Goal: Contribute content

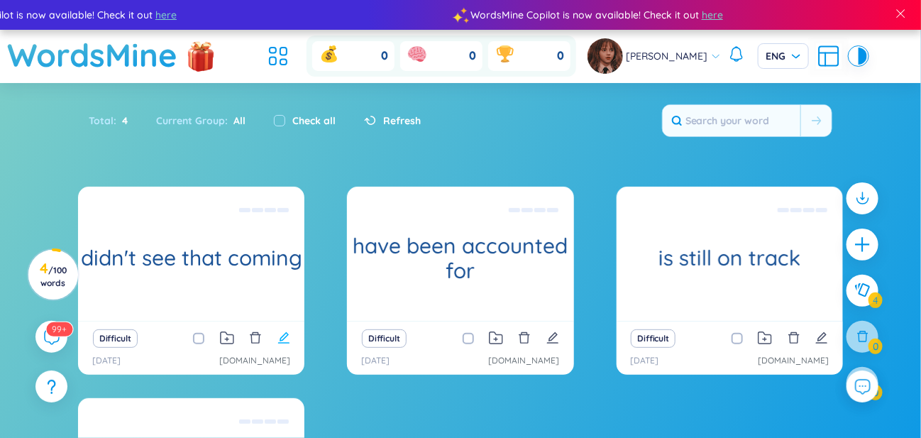
click at [287, 336] on icon "edit" at bounding box center [284, 338] width 13 height 13
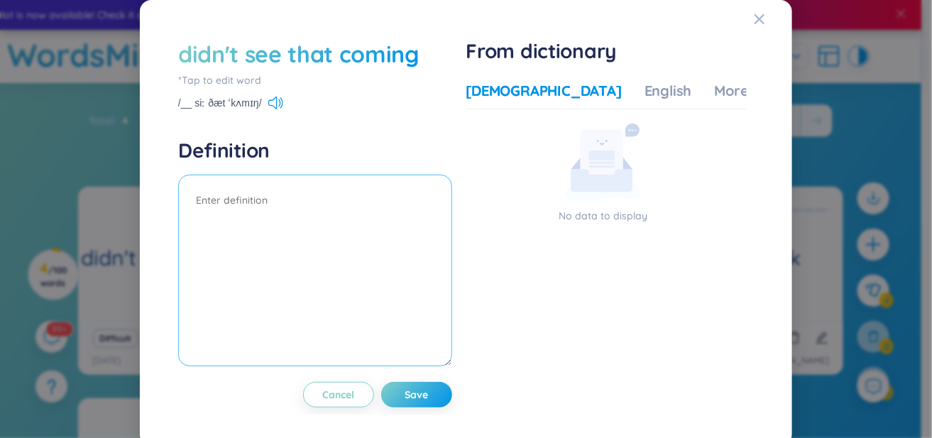
click at [253, 217] on textarea at bounding box center [315, 271] width 274 height 192
paste textarea "không lường trước được điều này"
type textarea "không lường trước được điều này"
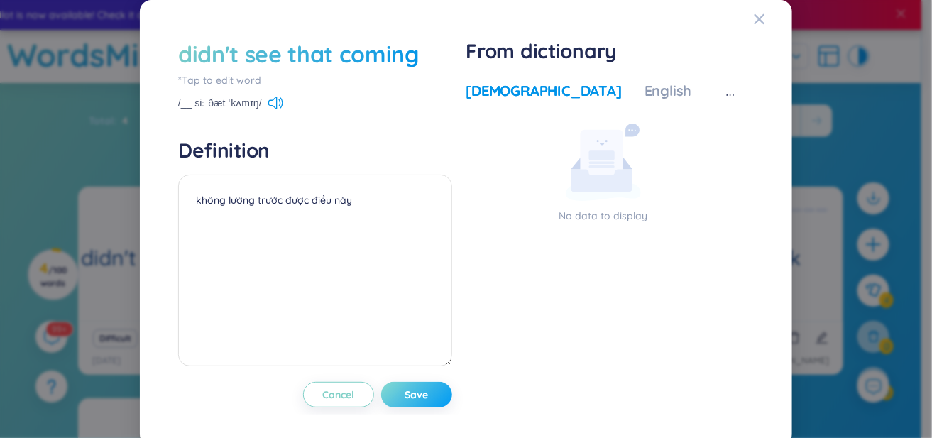
click at [420, 391] on span "Save" at bounding box center [416, 395] width 23 height 14
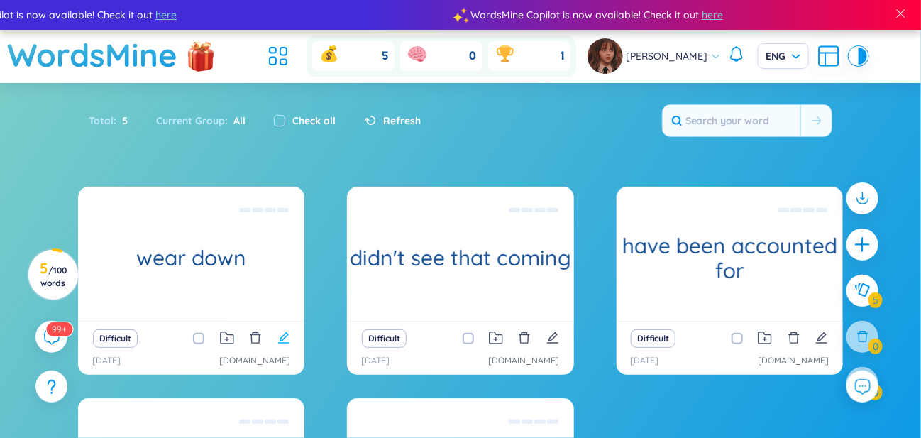
click at [282, 334] on icon "edit" at bounding box center [284, 338] width 13 height 13
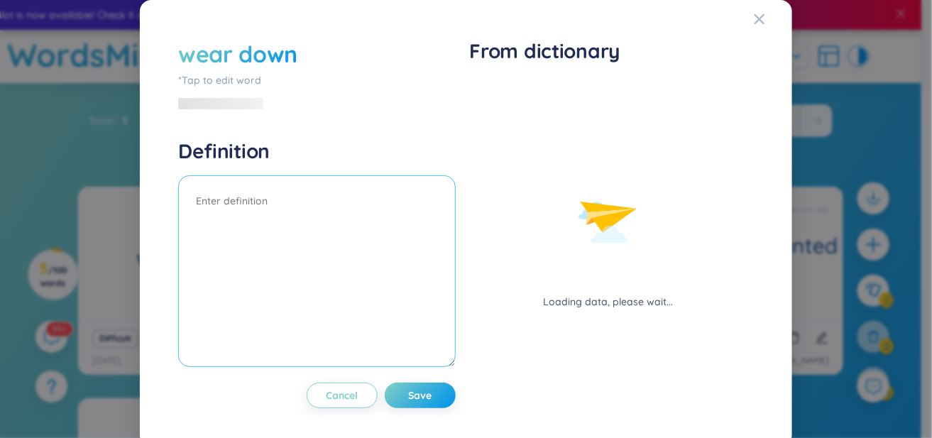
click at [317, 246] on textarea at bounding box center [317, 271] width 278 height 192
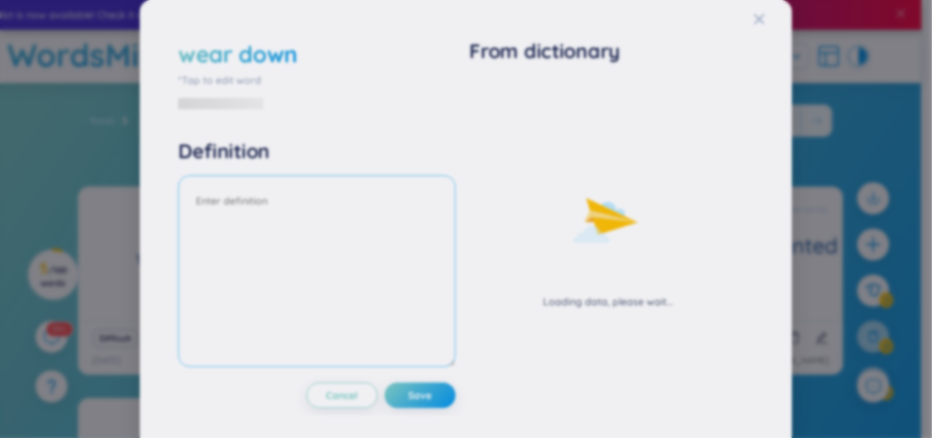
paste textarea "dần dần làm giảm sức lực, sự kháng cự hoặc tinh thần của đối phương thông qua n…"
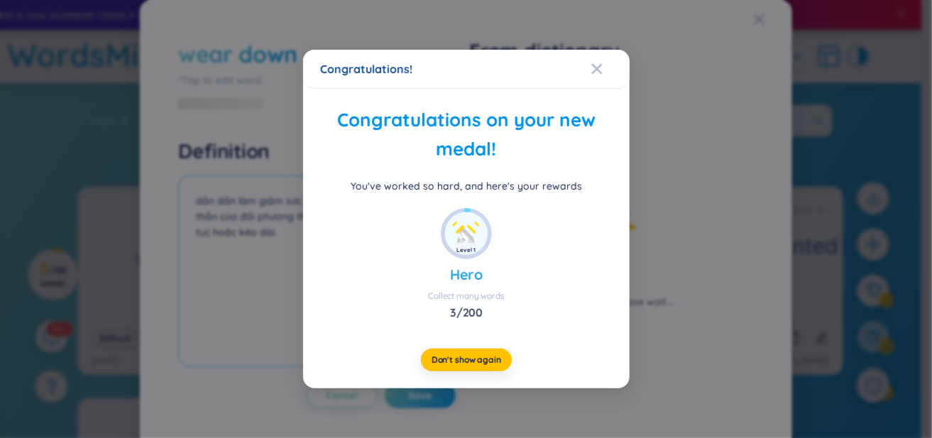
type textarea "dần dần làm giảm sức lực, sự kháng cự hoặc tinh thần của đối phương thông qua n…"
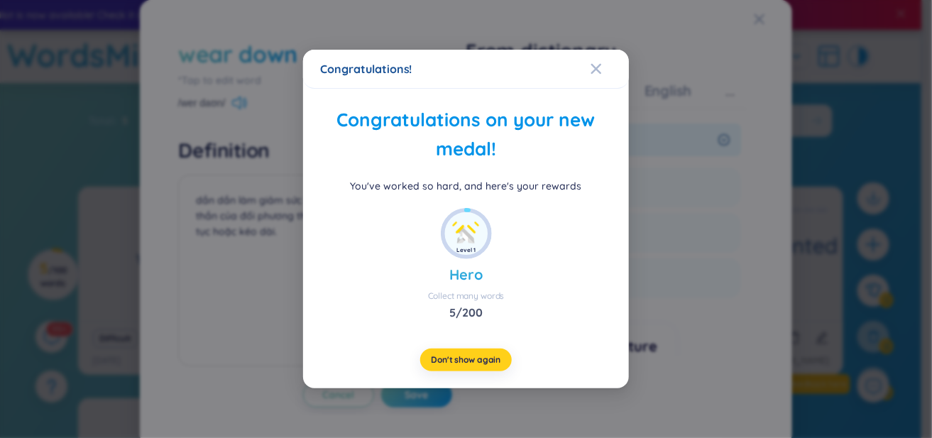
click at [495, 361] on span "Don't show again" at bounding box center [466, 359] width 70 height 11
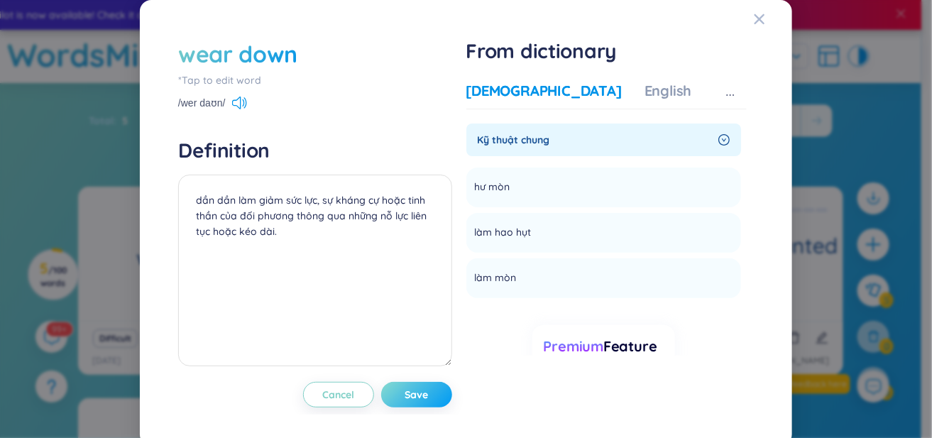
click at [422, 394] on span "Save" at bounding box center [416, 395] width 23 height 14
